Goal: Task Accomplishment & Management: Manage account settings

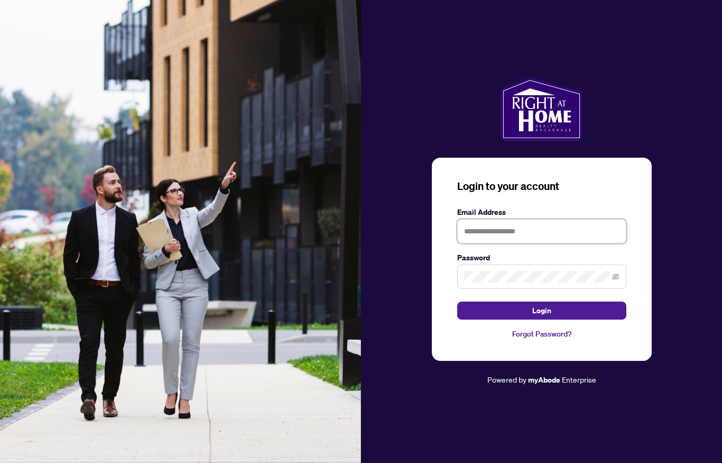
click at [524, 219] on input "text" at bounding box center [541, 231] width 169 height 24
type input "**********"
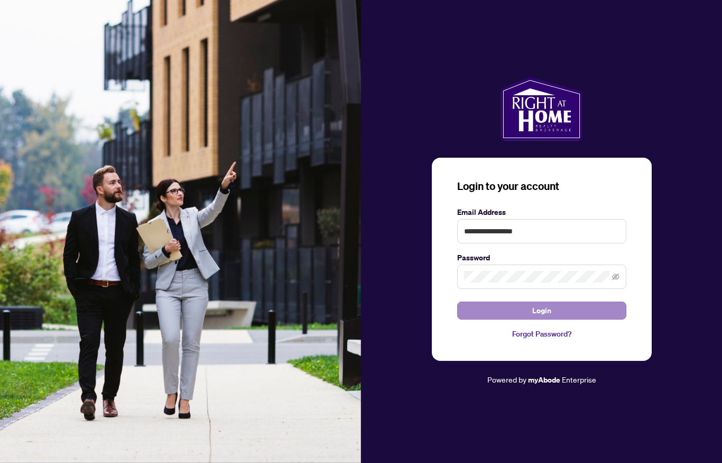
click at [547, 318] on span "Login" at bounding box center [542, 310] width 19 height 17
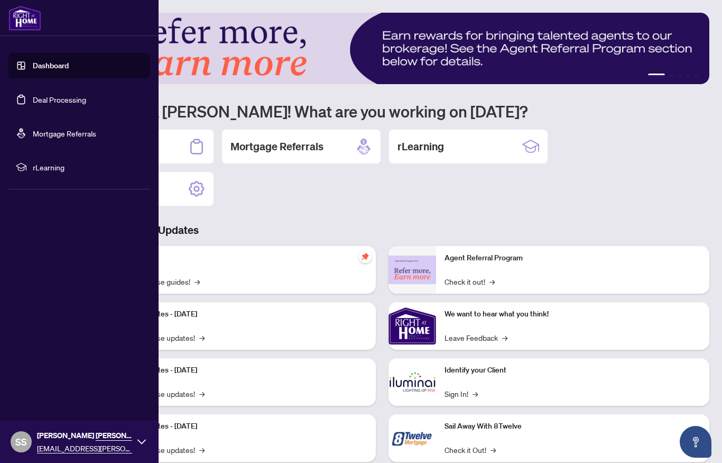
click at [81, 104] on link "Deal Processing" at bounding box center [59, 100] width 53 height 10
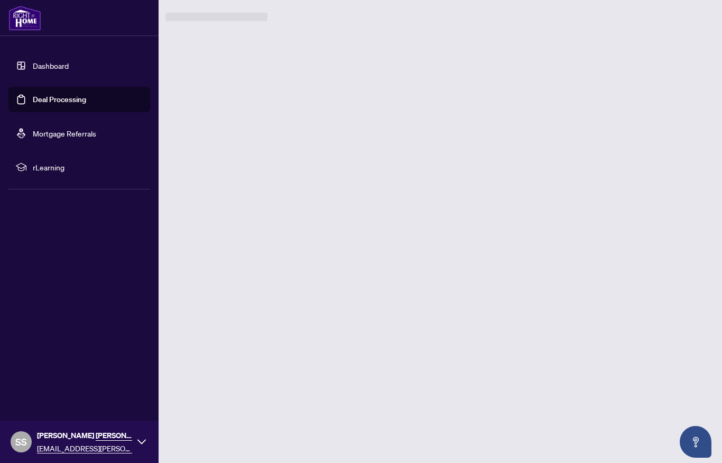
click at [86, 98] on link "Deal Processing" at bounding box center [59, 100] width 53 height 10
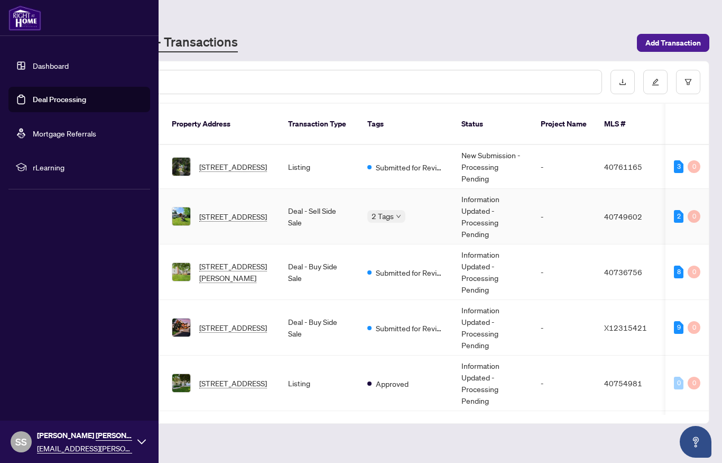
click at [236, 210] on span "[STREET_ADDRESS]" at bounding box center [233, 216] width 68 height 12
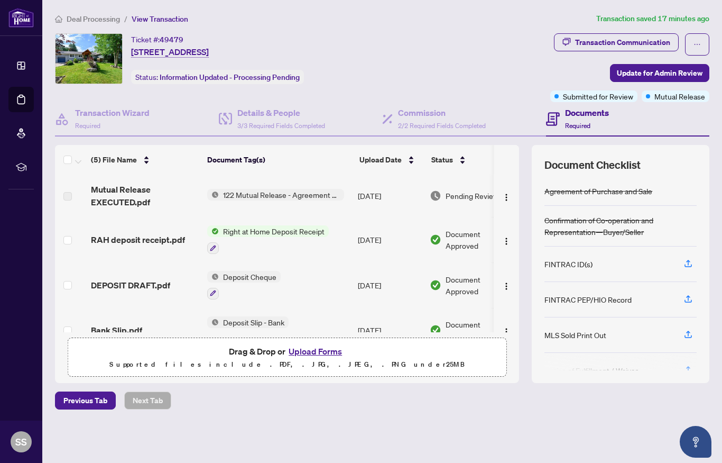
click at [139, 200] on span "Mutual Release EXECUTED.pdf" at bounding box center [145, 195] width 108 height 25
click at [250, 194] on span "122 Mutual Release - Agreement of Purchase and Sale" at bounding box center [281, 195] width 125 height 12
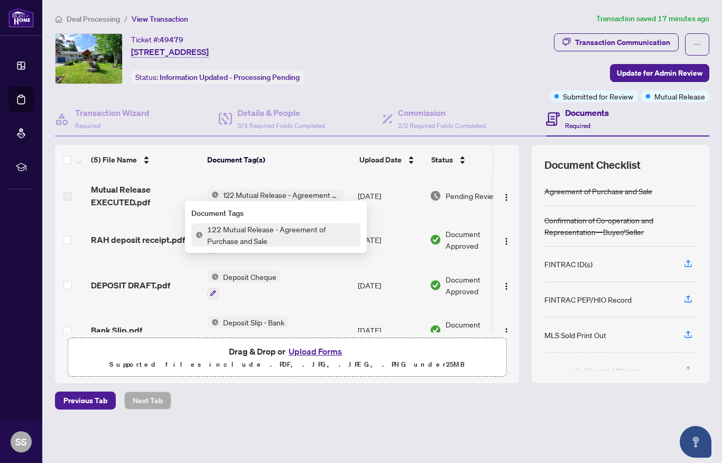
click at [116, 195] on span "Mutual Release EXECUTED.pdf" at bounding box center [145, 195] width 108 height 25
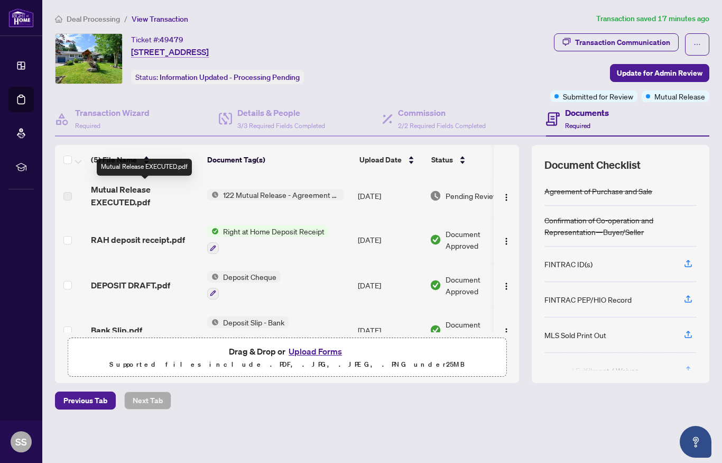
click at [122, 199] on span "Mutual Release EXECUTED.pdf" at bounding box center [145, 195] width 108 height 25
click at [213, 211] on td "122 Mutual Release - Agreement of Purchase and Sale" at bounding box center [278, 196] width 151 height 42
click at [125, 205] on span "Mutual Release EXECUTED.pdf" at bounding box center [145, 195] width 108 height 25
click at [129, 187] on span "Mutual Release EXECUTED.pdf" at bounding box center [145, 195] width 108 height 25
click at [130, 191] on span "Mutual Release EXECUTED.pdf" at bounding box center [145, 195] width 108 height 25
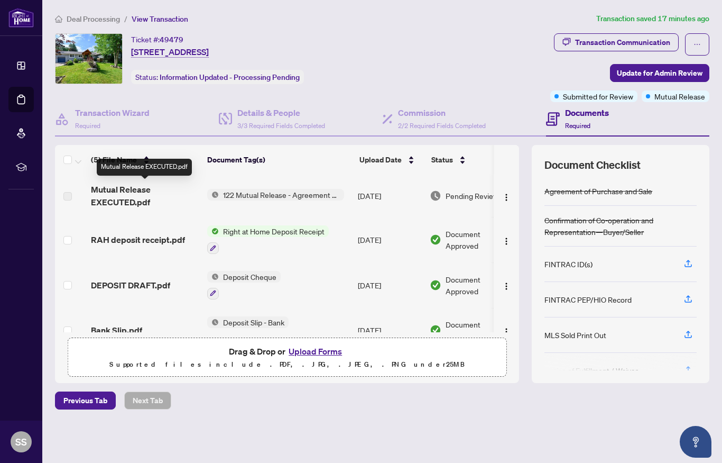
click at [68, 200] on label at bounding box center [67, 196] width 8 height 12
click at [135, 188] on span "Mutual Release EXECUTED.pdf" at bounding box center [145, 195] width 108 height 25
click at [138, 202] on span "Mutual Release EXECUTED.pdf" at bounding box center [145, 195] width 108 height 25
click at [462, 199] on span "Pending Review" at bounding box center [472, 196] width 53 height 12
click at [461, 199] on span "Pending Review" at bounding box center [472, 196] width 53 height 12
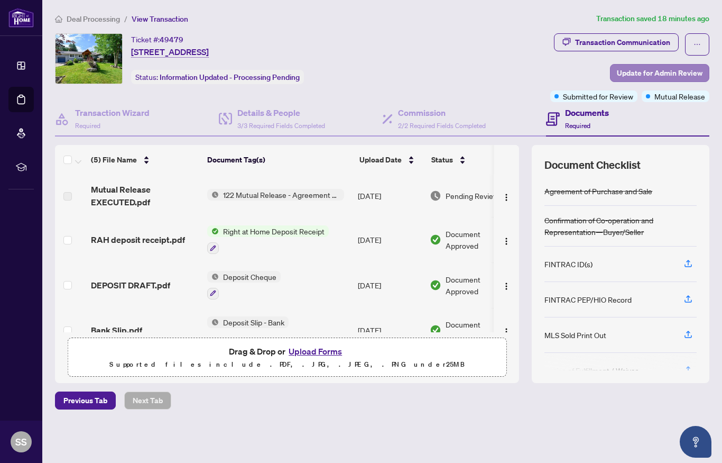
click at [672, 78] on span "Update for Admin Review" at bounding box center [660, 73] width 86 height 17
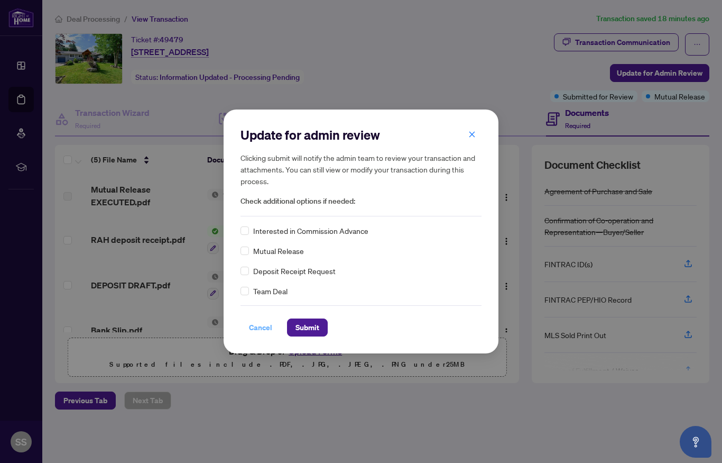
click at [265, 332] on span "Cancel" at bounding box center [260, 327] width 23 height 17
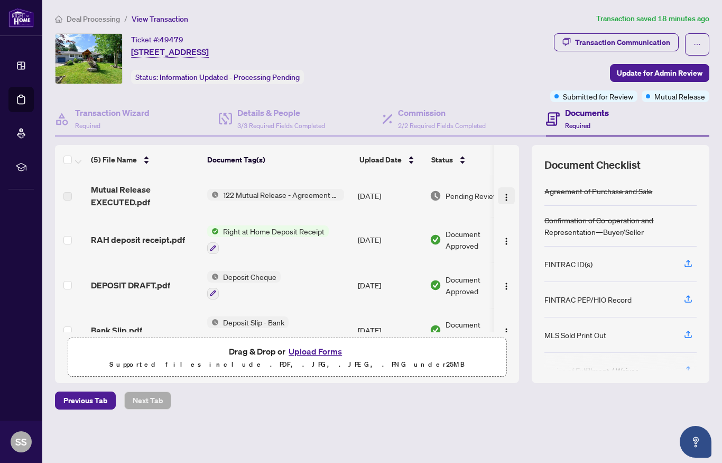
click at [509, 194] on img "button" at bounding box center [506, 197] width 8 height 8
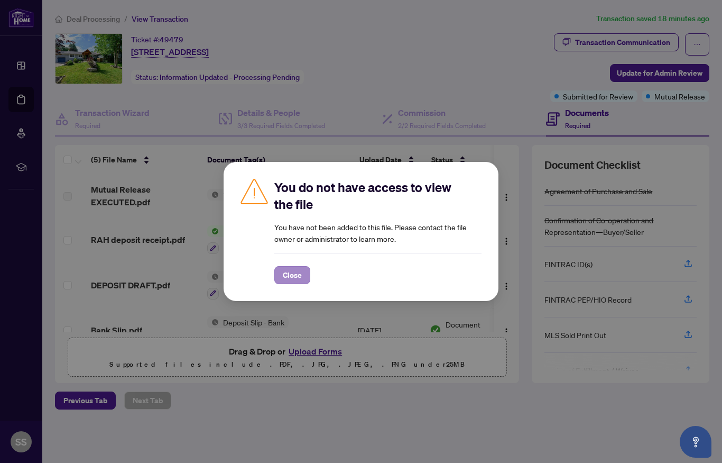
click at [296, 277] on span "Close" at bounding box center [292, 275] width 19 height 17
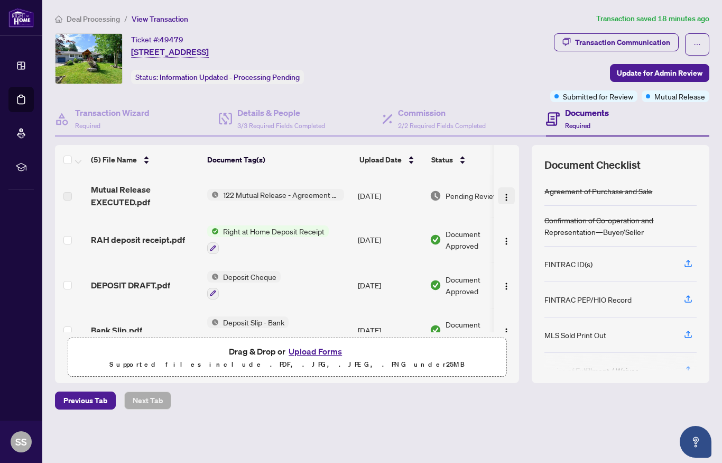
click at [510, 195] on img "button" at bounding box center [506, 197] width 8 height 8
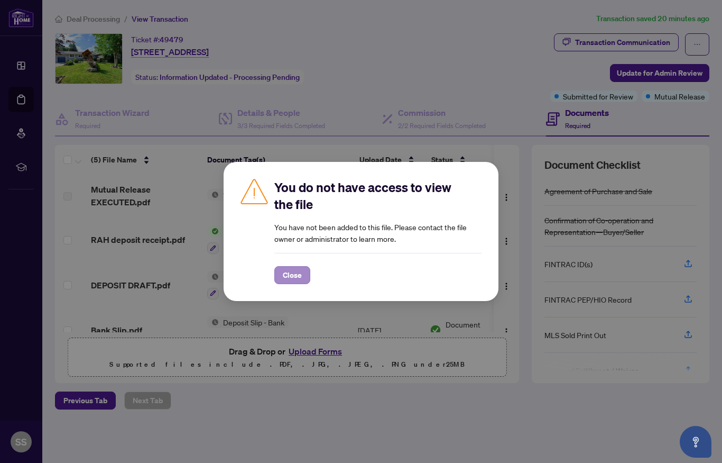
click at [296, 278] on span "Close" at bounding box center [292, 275] width 19 height 17
